Goal: Task Accomplishment & Management: Complete application form

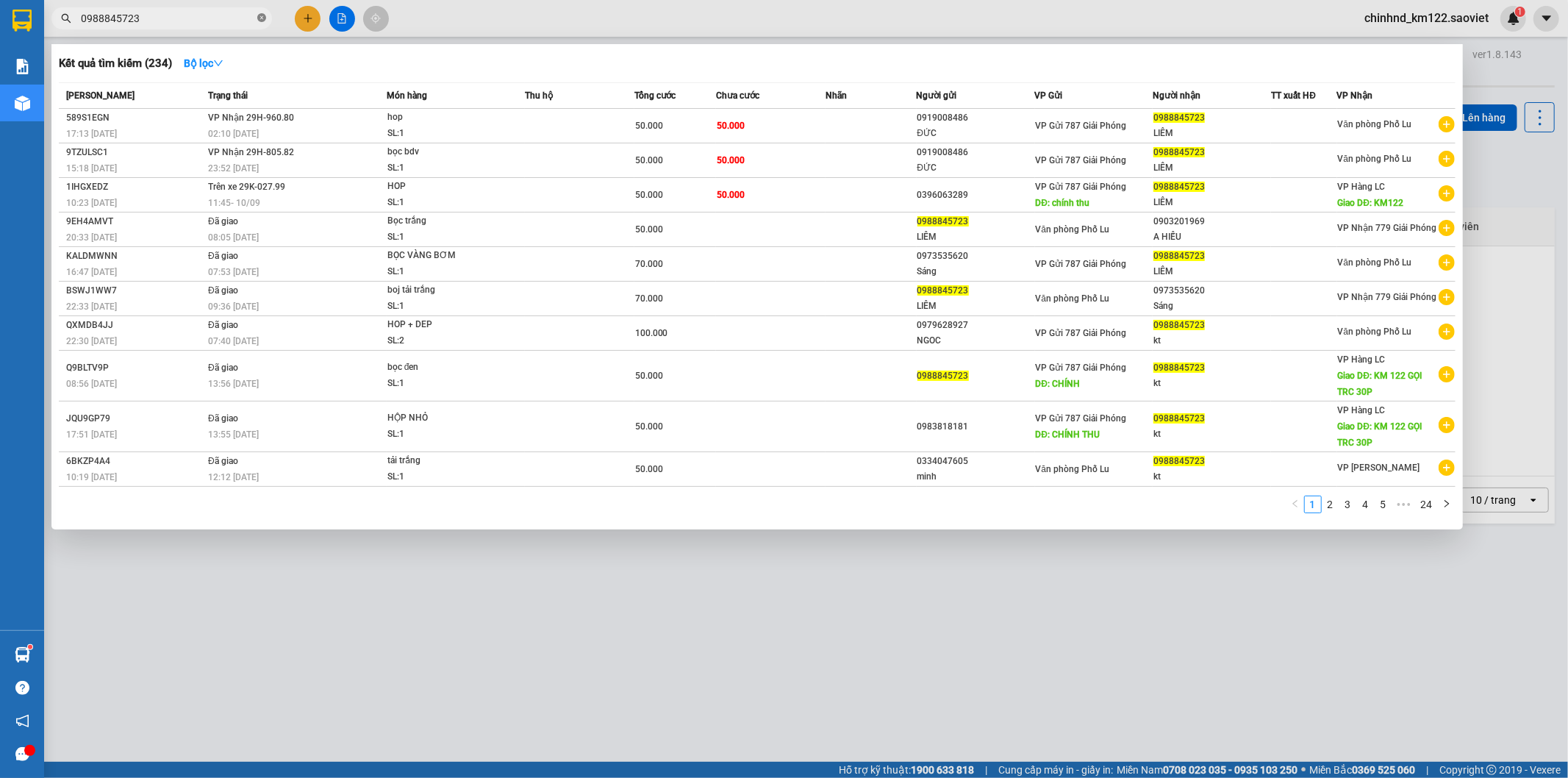
click at [261, 17] on icon "close-circle" at bounding box center [261, 17] width 9 height 9
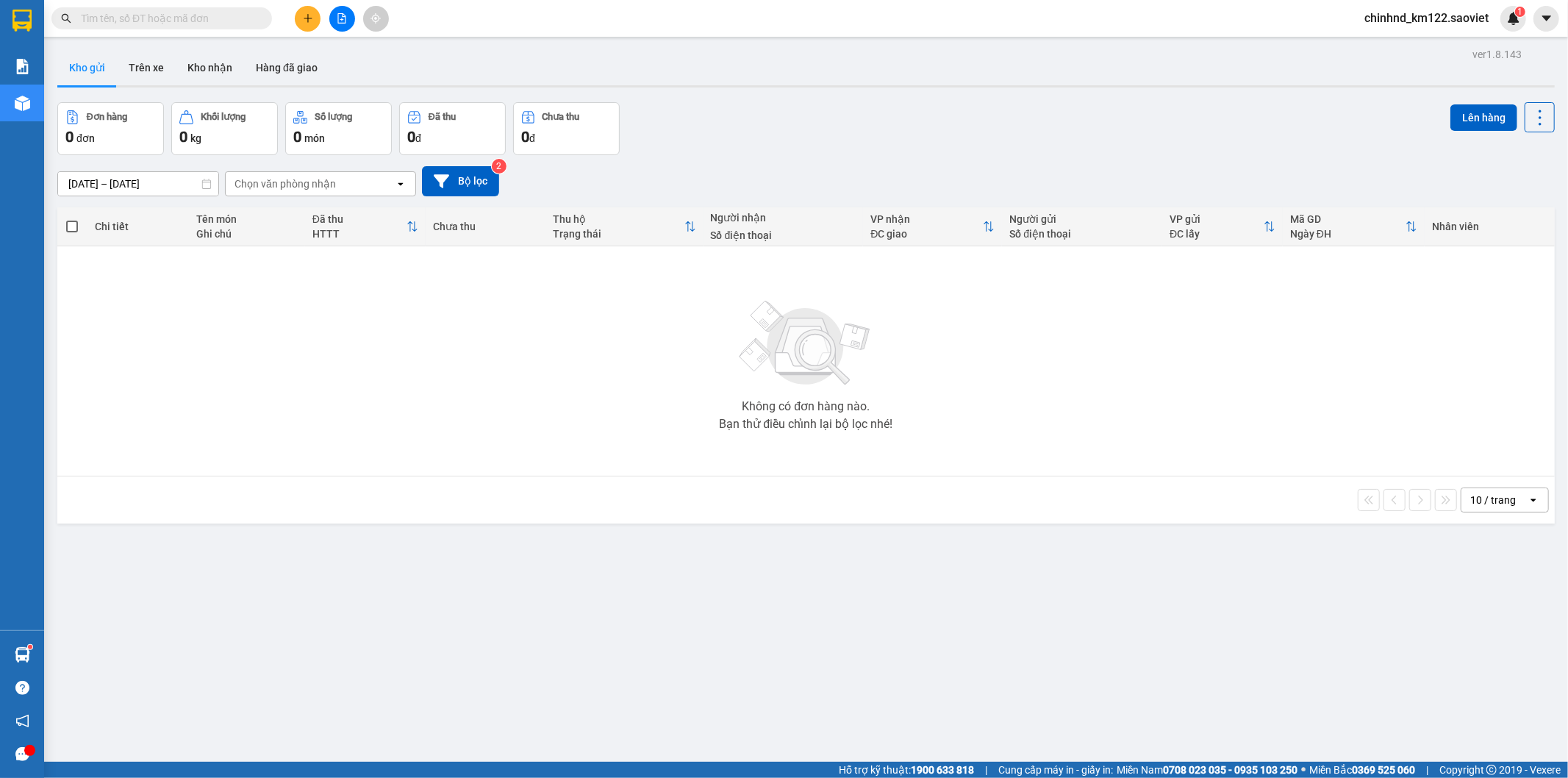
click at [221, 20] on input "text" at bounding box center [167, 18] width 173 height 16
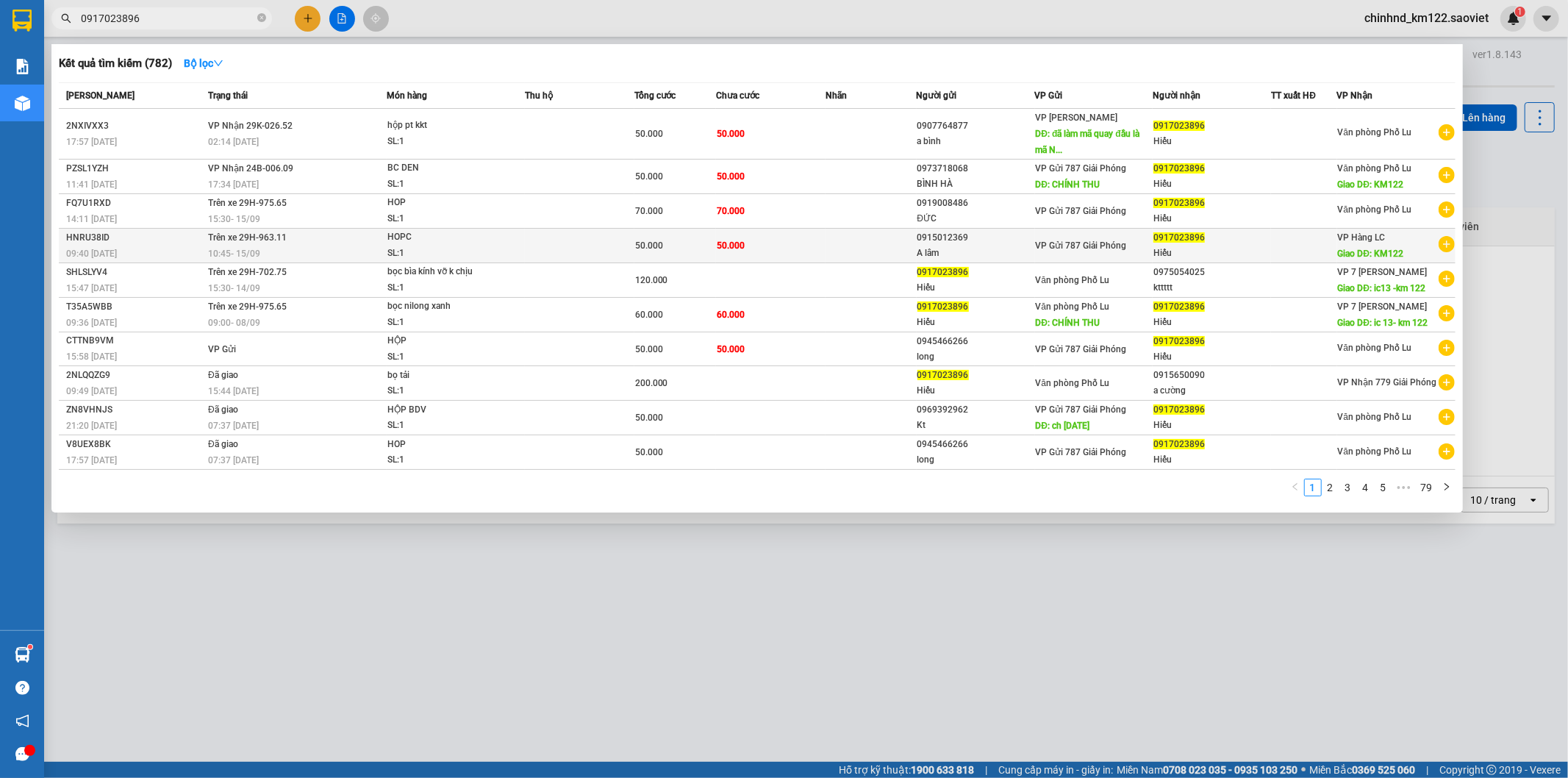
type input "0917023896"
click at [884, 244] on td at bounding box center [871, 246] width 91 height 35
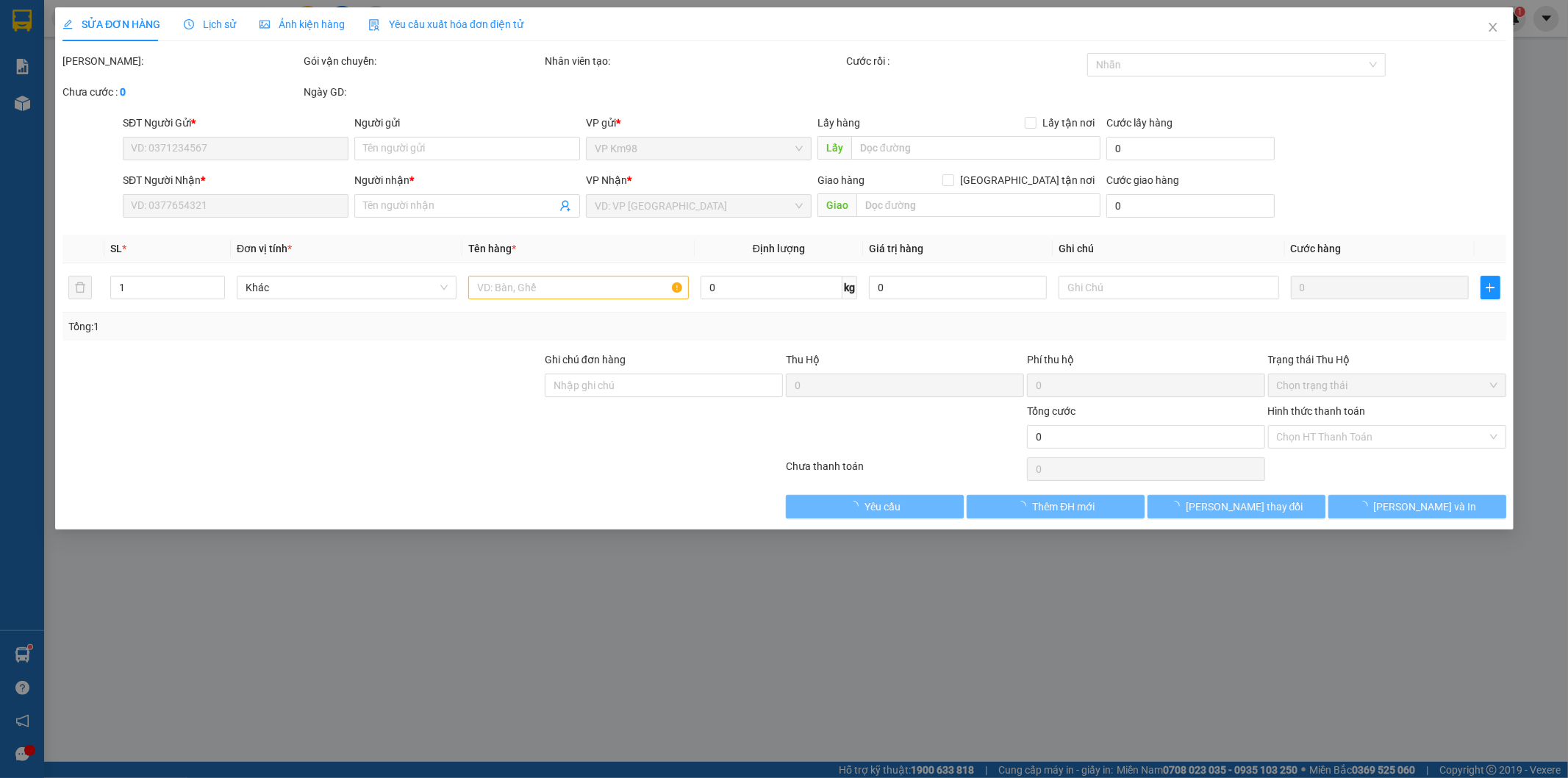
type input "0915012369"
type input "A lâm"
type input "0917023896"
type input "Hiếu"
type input "KM122"
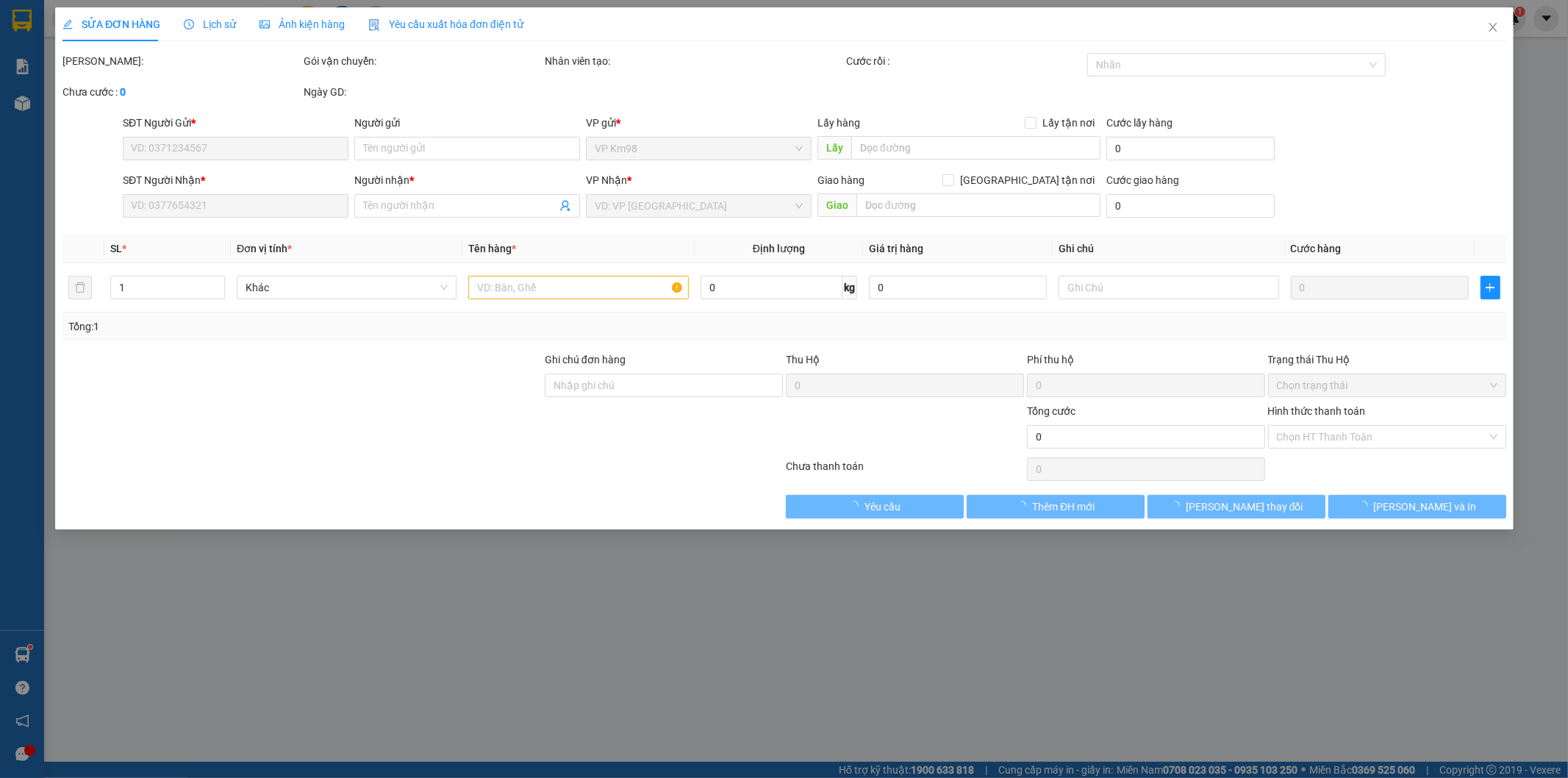
type input "50.000"
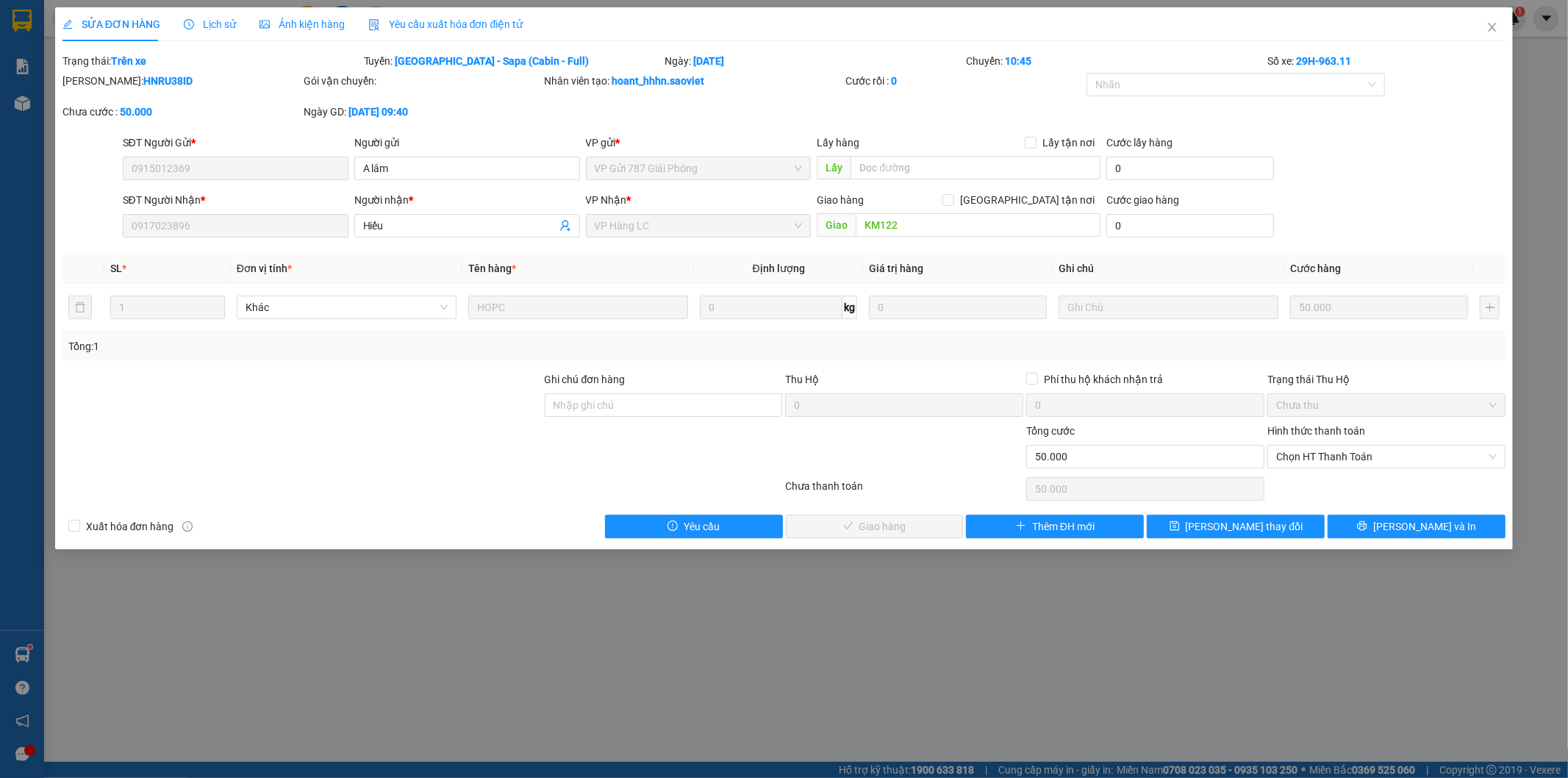
click at [1256, 630] on div "SỬA ĐƠN HÀNG Lịch sử Ảnh kiện hàng Yêu cầu xuất hóa đơn điện tử Total Paid Fee …" at bounding box center [784, 389] width 1568 height 778
click at [1495, 31] on icon "close" at bounding box center [1492, 27] width 12 height 12
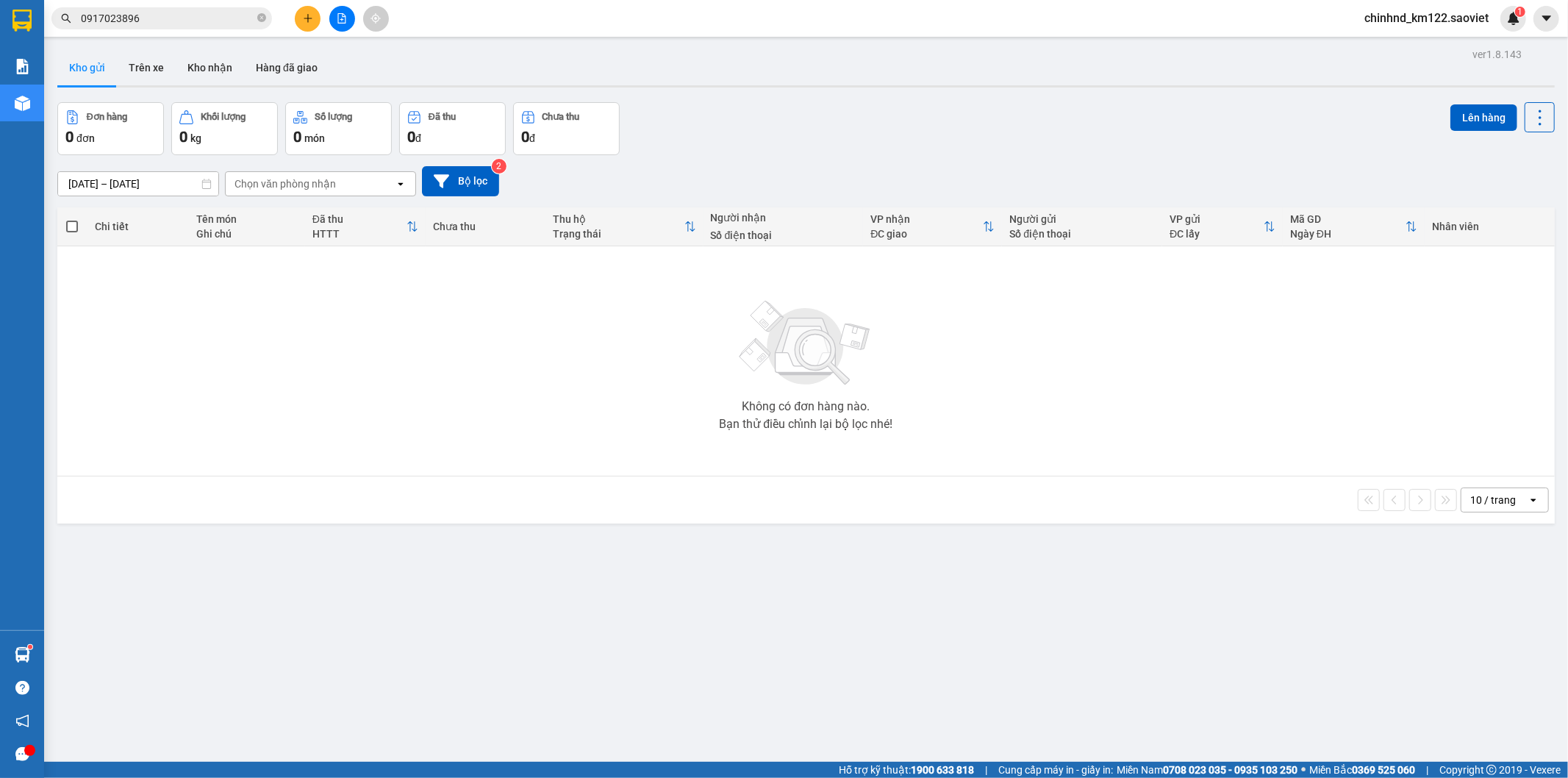
click at [1471, 22] on span "chinhnd_km122.saoviet" at bounding box center [1426, 17] width 148 height 18
click at [1416, 42] on span "Đăng xuất" at bounding box center [1434, 45] width 116 height 16
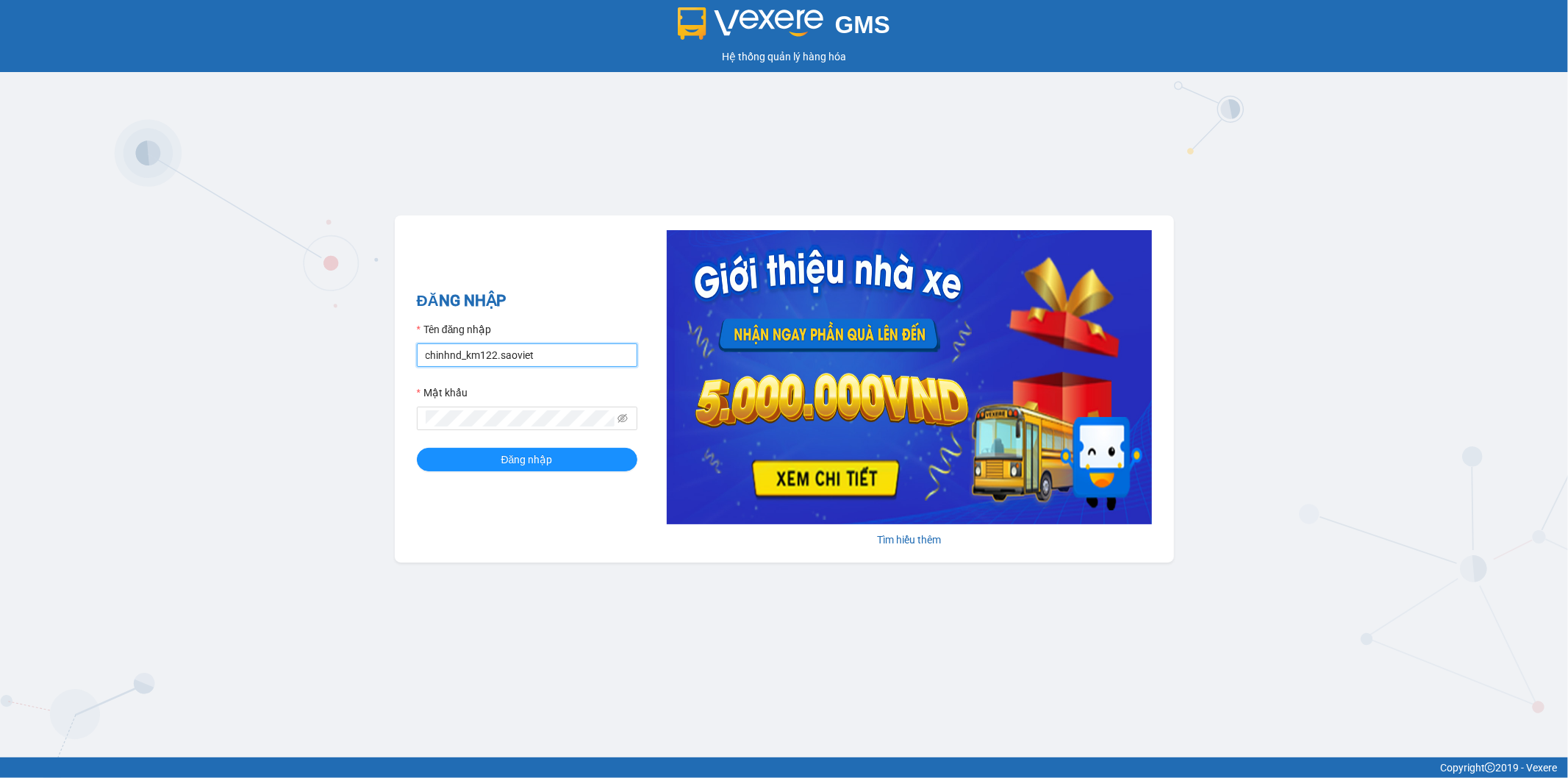
click at [571, 358] on input "chinhnd_km122.saoviet" at bounding box center [527, 355] width 221 height 23
type input "chinhnd.bptt.saoviet"
click at [571, 471] on button "Đăng nhập" at bounding box center [527, 460] width 221 height 23
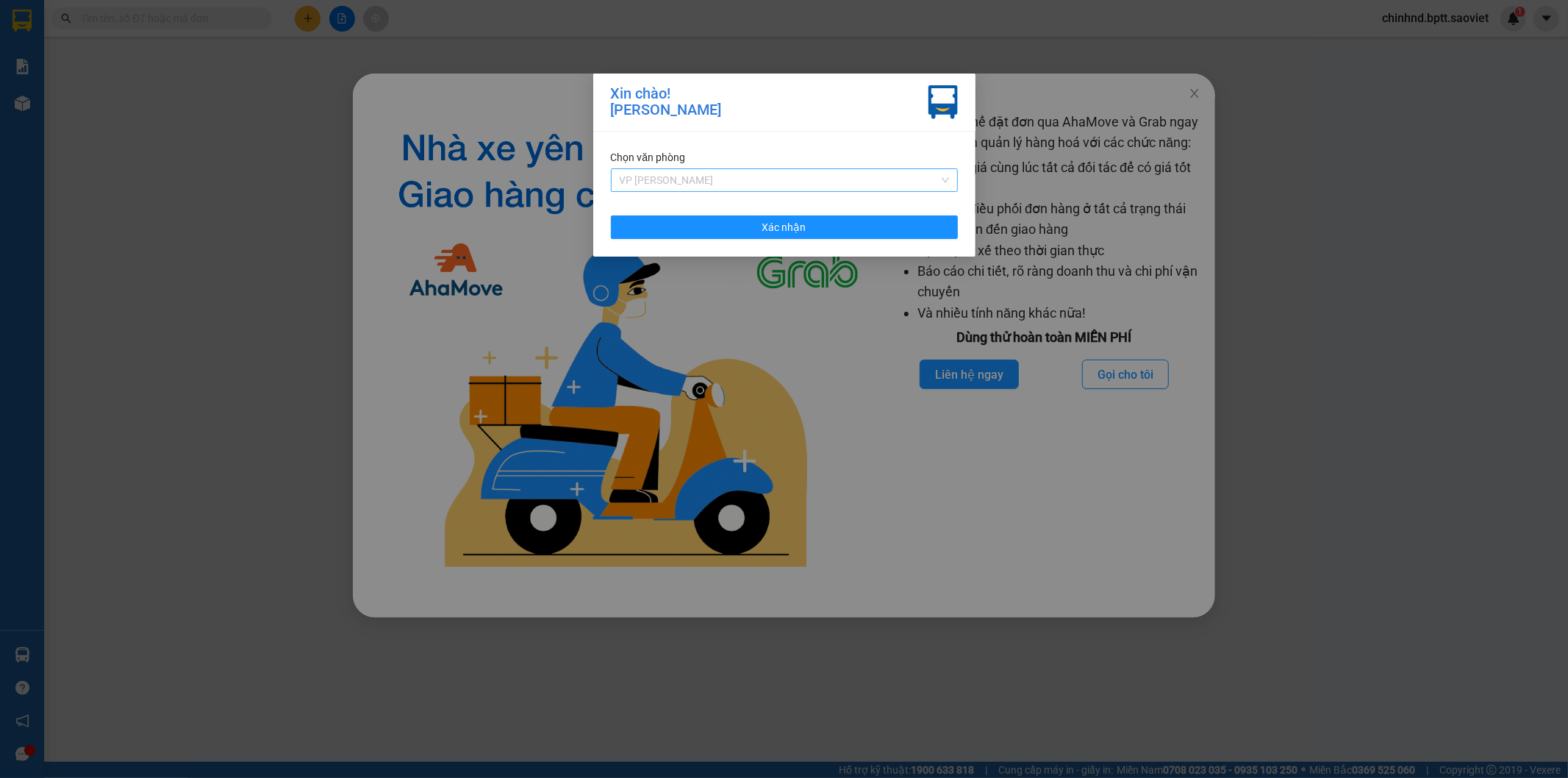
click at [773, 175] on span "VP [PERSON_NAME]" at bounding box center [784, 180] width 329 height 22
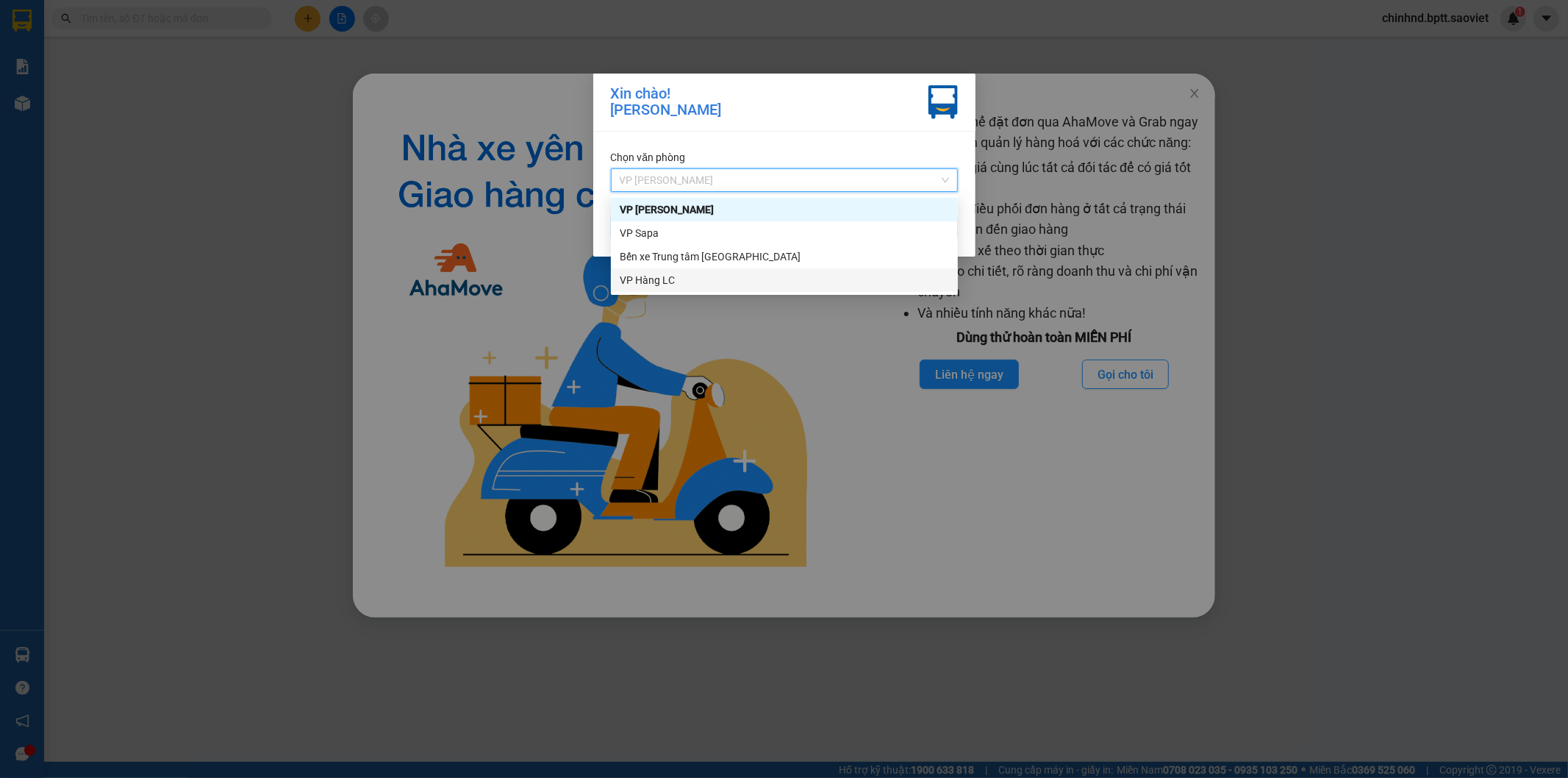
click at [656, 289] on div "VP Hàng LC" at bounding box center [784, 280] width 347 height 23
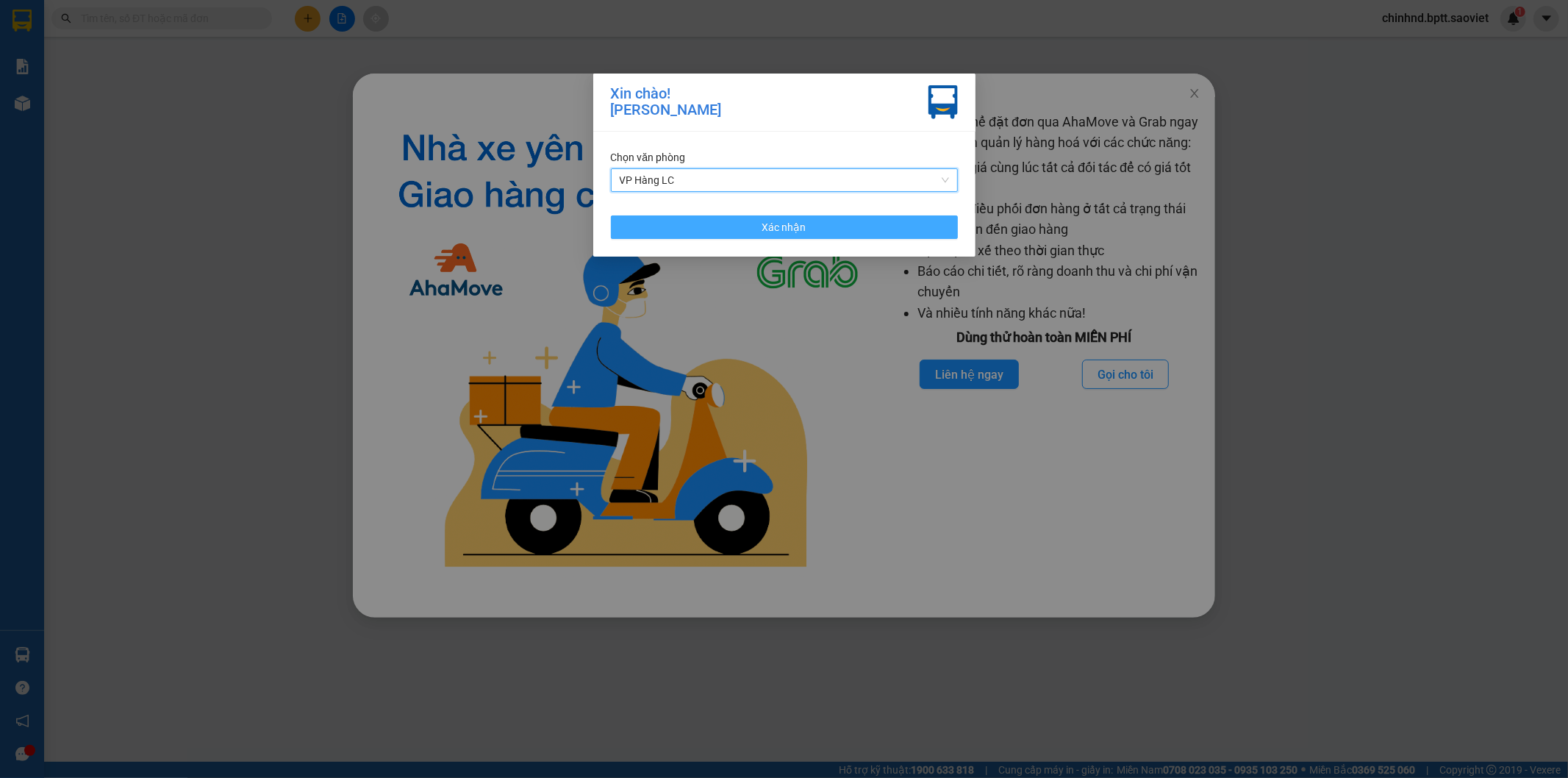
click at [681, 233] on button "Xác nhận" at bounding box center [784, 227] width 347 height 23
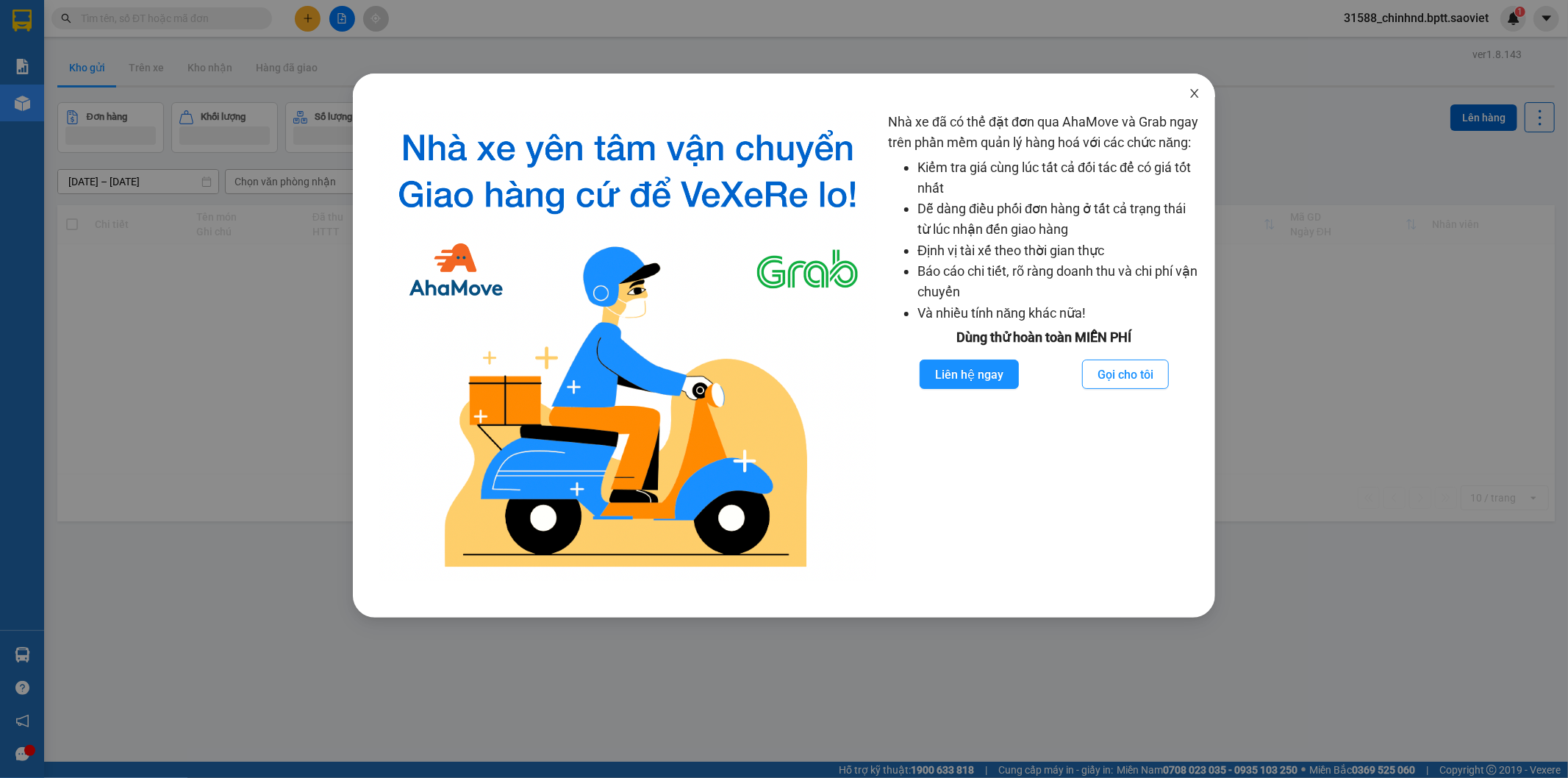
click at [1195, 84] on span "Close" at bounding box center [1194, 94] width 42 height 42
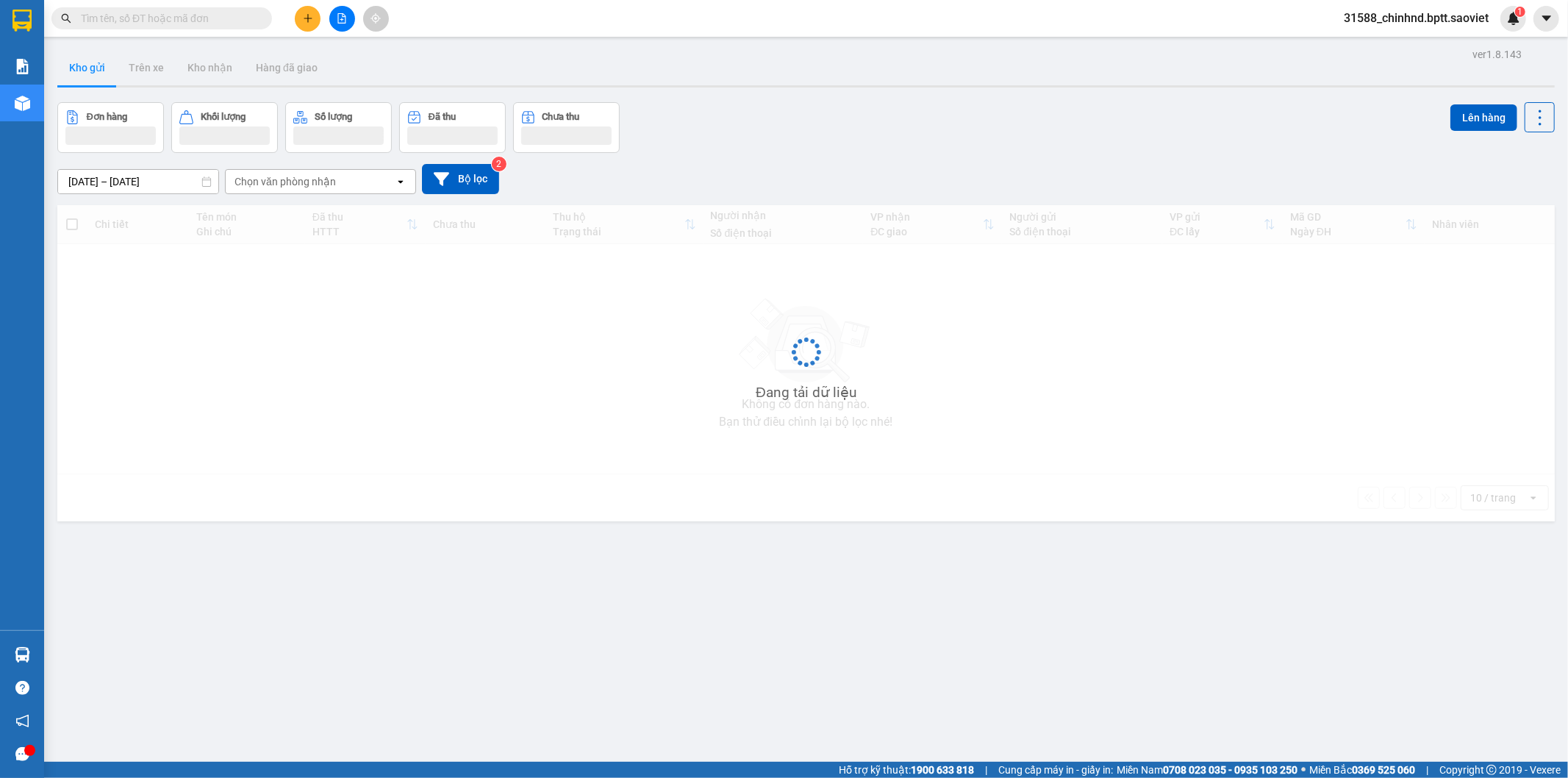
click at [243, 14] on input "text" at bounding box center [167, 18] width 173 height 16
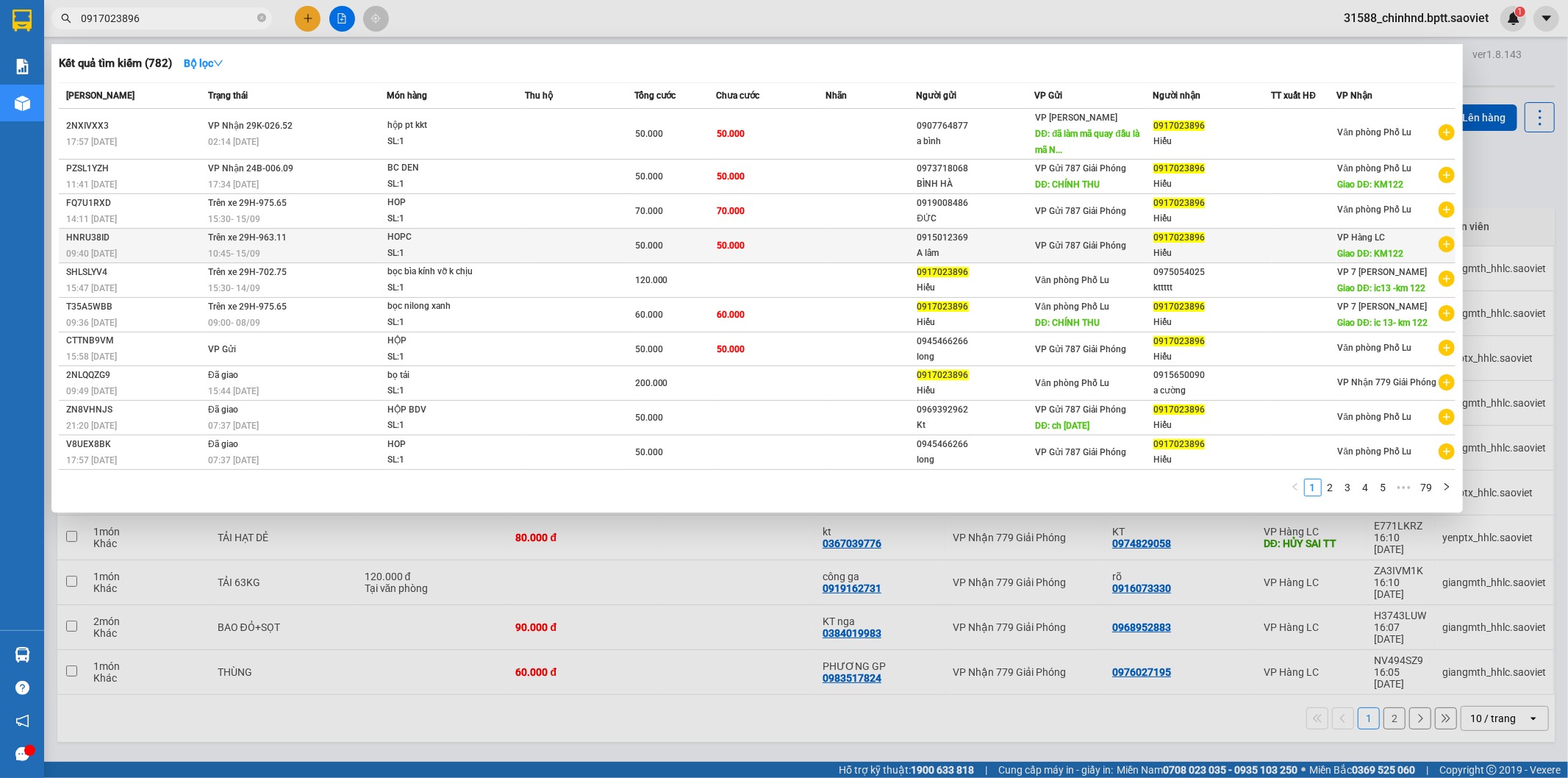
type input "0917023896"
click at [175, 245] on div "HNRU38ID" at bounding box center [134, 238] width 137 height 15
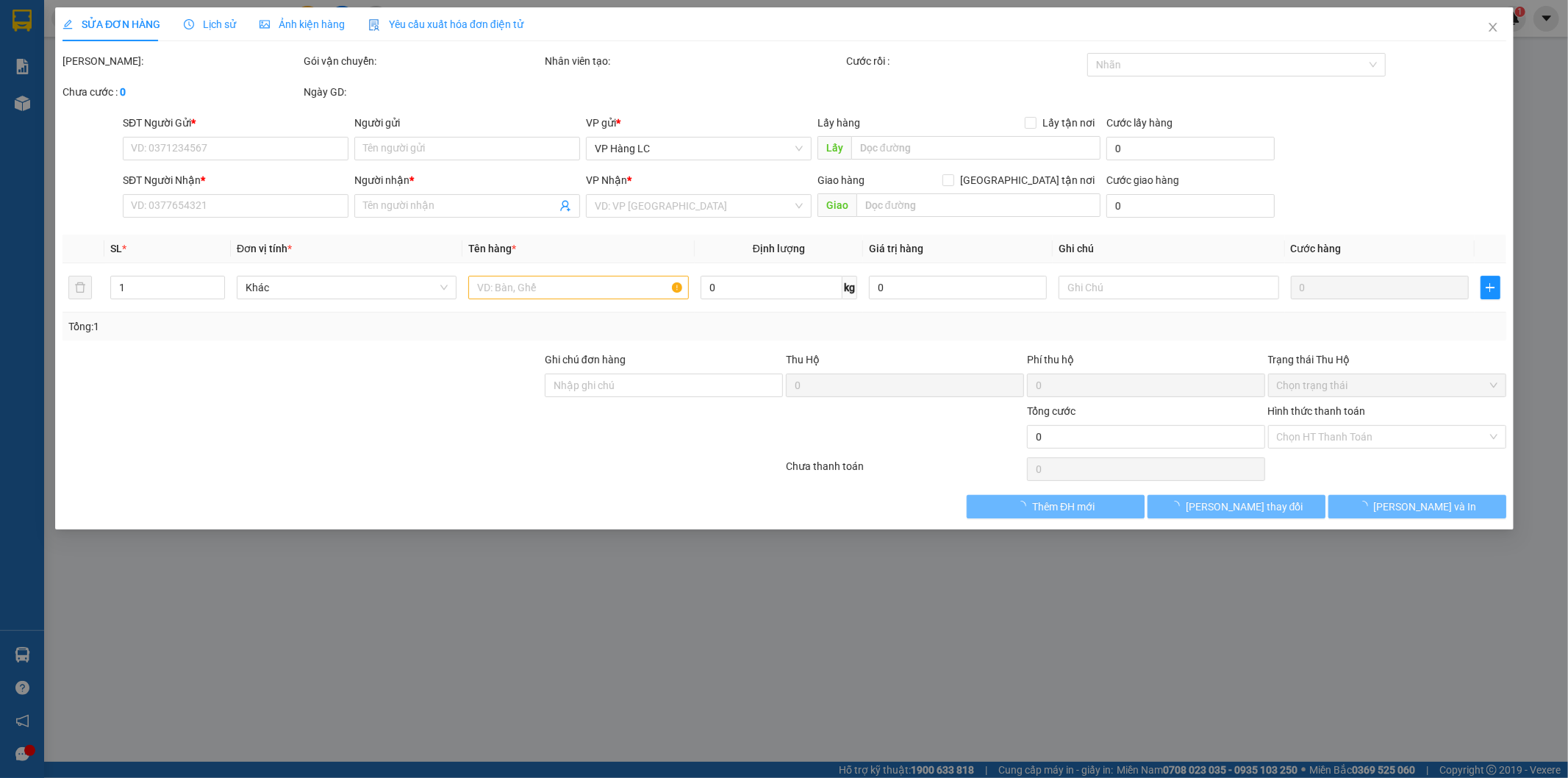
type input "0915012369"
type input "A lâm"
type input "0917023896"
type input "Hiếu"
type input "KM122"
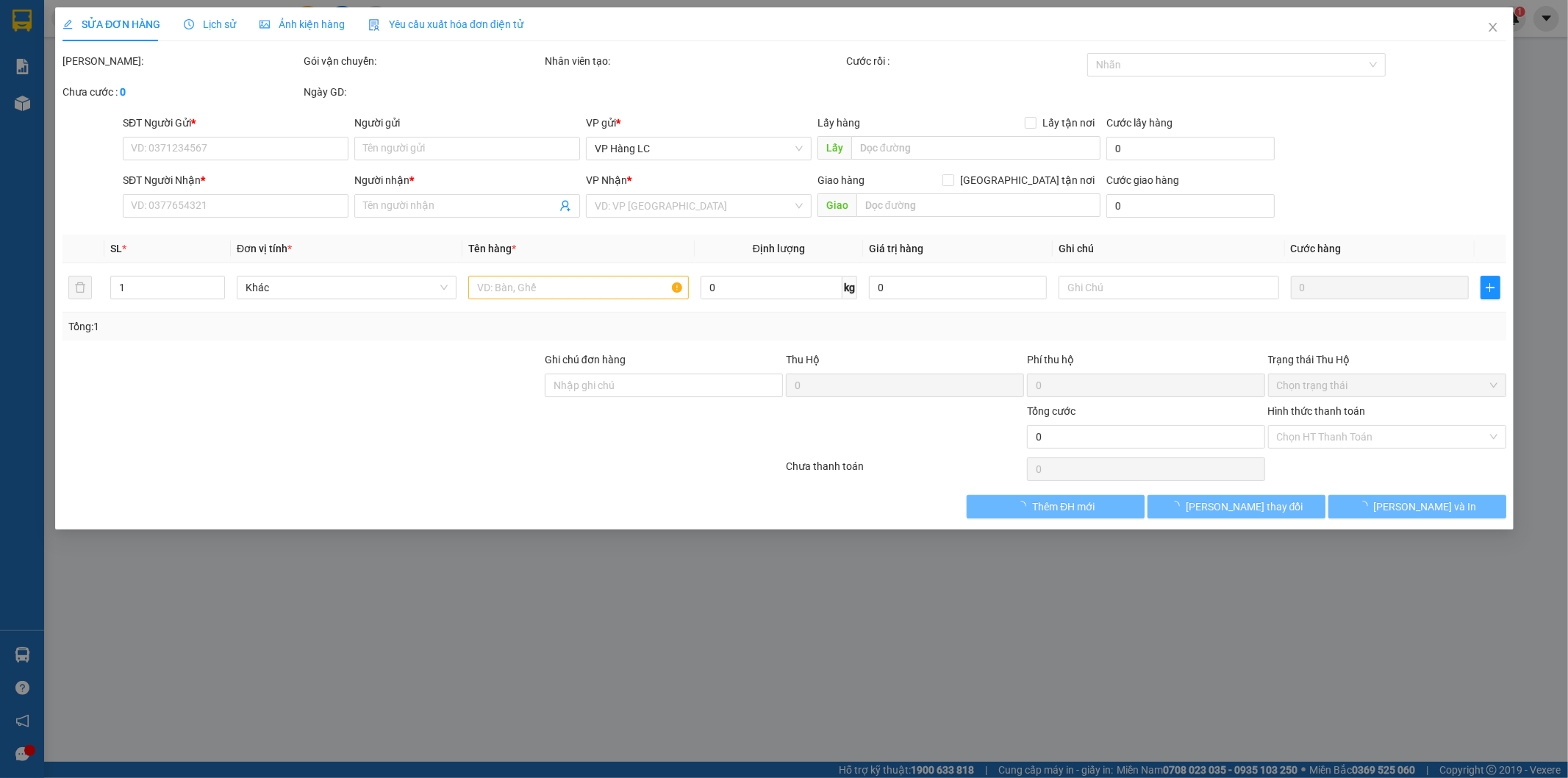
type input "50.000"
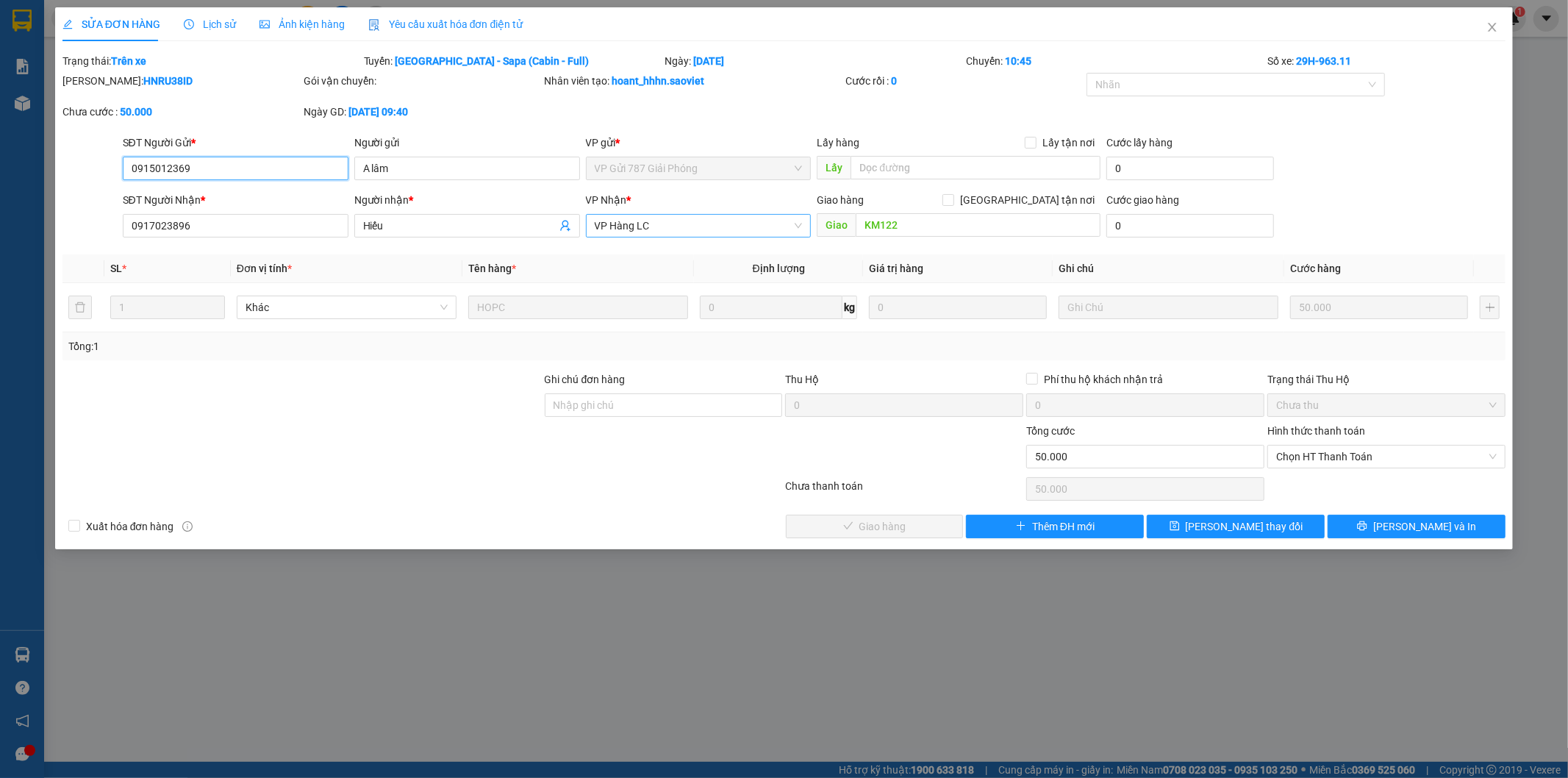
click at [699, 231] on span "VP Hàng LC" at bounding box center [698, 225] width 208 height 22
click at [926, 231] on input "KM122" at bounding box center [977, 224] width 245 height 23
